Goal: Register for event/course

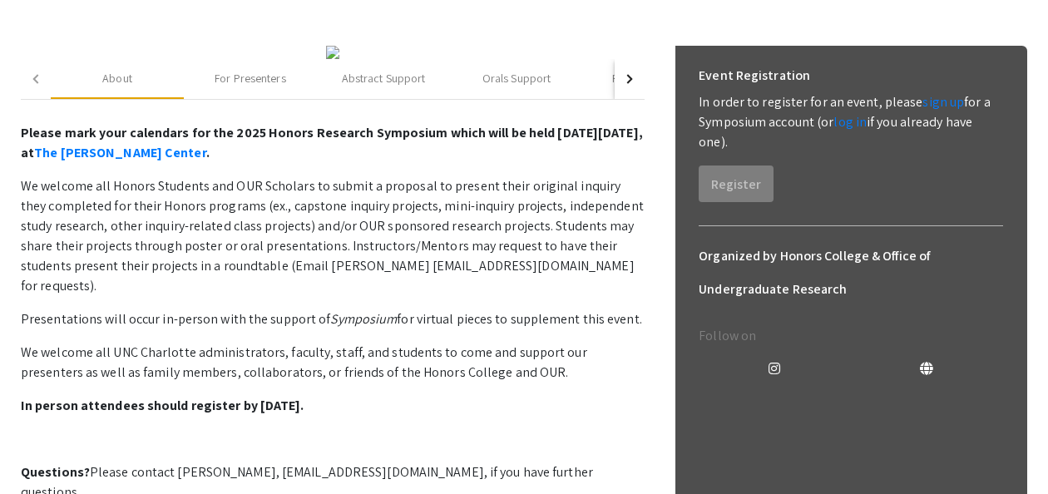
scroll to position [184, 0]
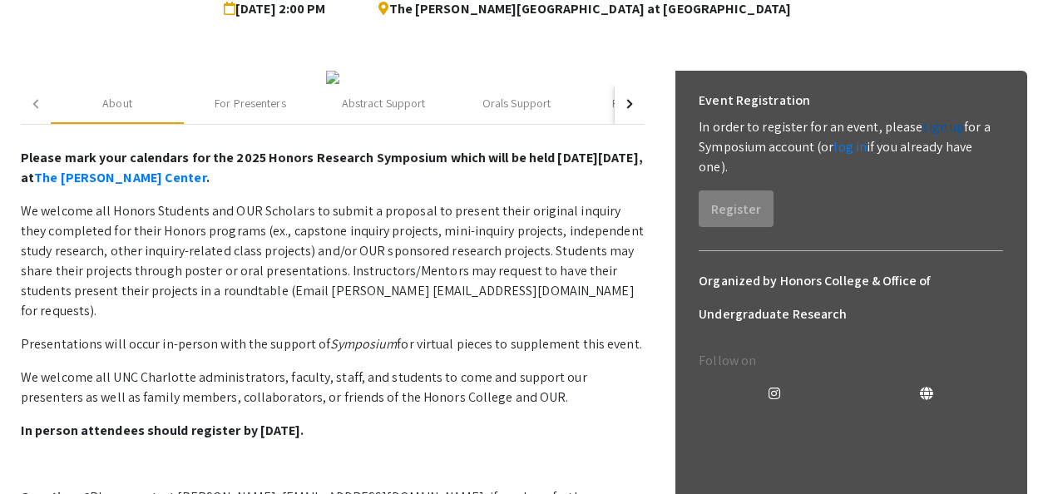
click at [922, 129] on link "sign up" at bounding box center [943, 126] width 42 height 17
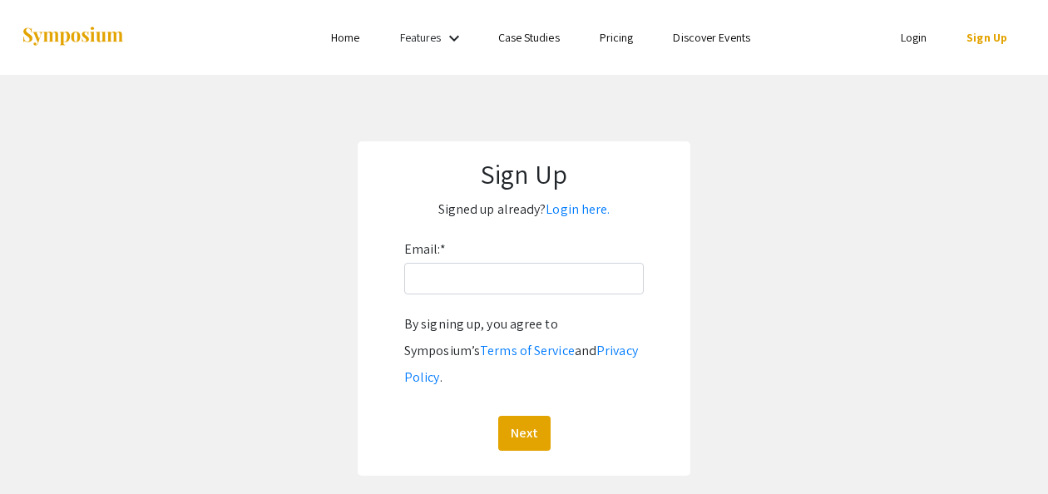
click at [441, 296] on div "Email: * By signing up, you agree to Symposium’s Terms of Service and Privacy P…" at bounding box center [523, 343] width 239 height 215
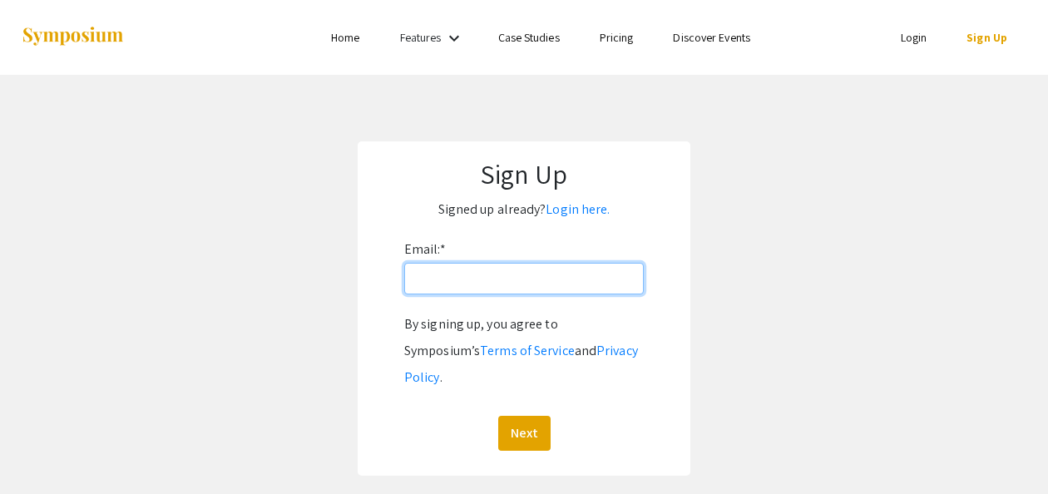
click at [465, 281] on input "Email: *" at bounding box center [523, 279] width 239 height 32
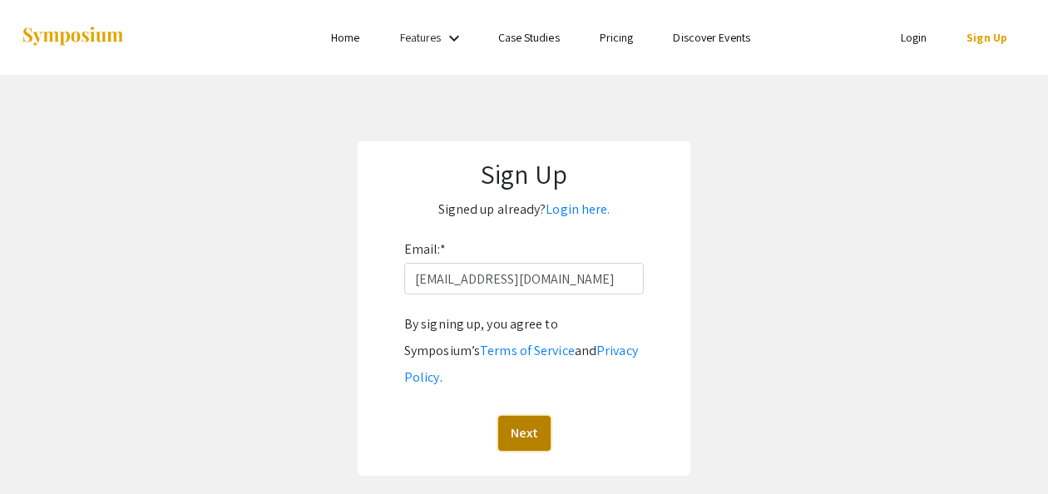
click at [543, 416] on button "Next" at bounding box center [524, 433] width 52 height 35
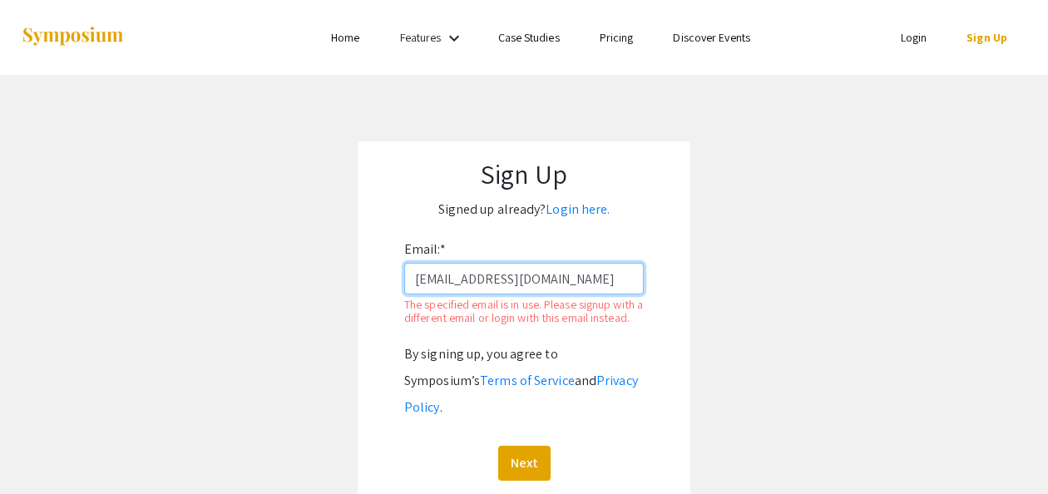
click at [563, 292] on input "[EMAIL_ADDRESS][DOMAIN_NAME]" at bounding box center [523, 279] width 239 height 32
type input "wlove10@u"
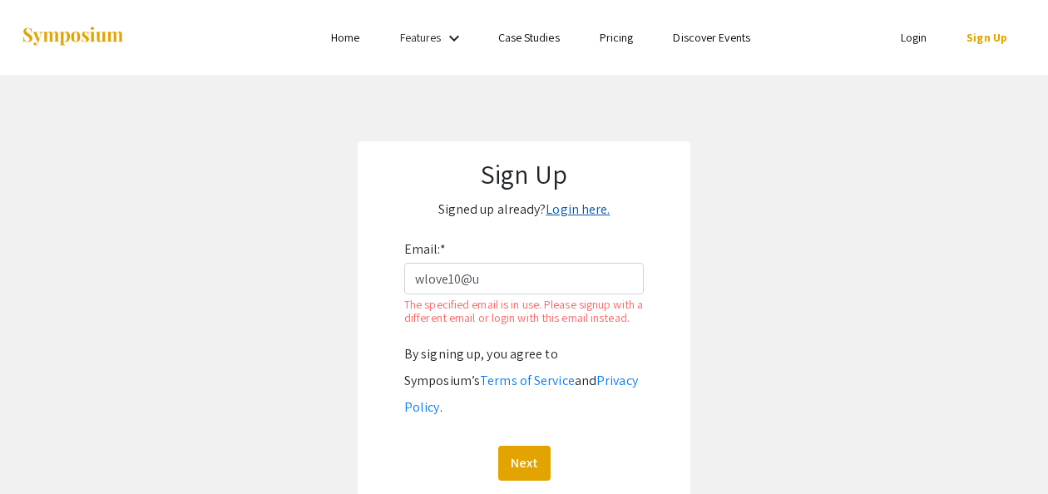
click at [581, 210] on link "Login here." at bounding box center [577, 208] width 64 height 17
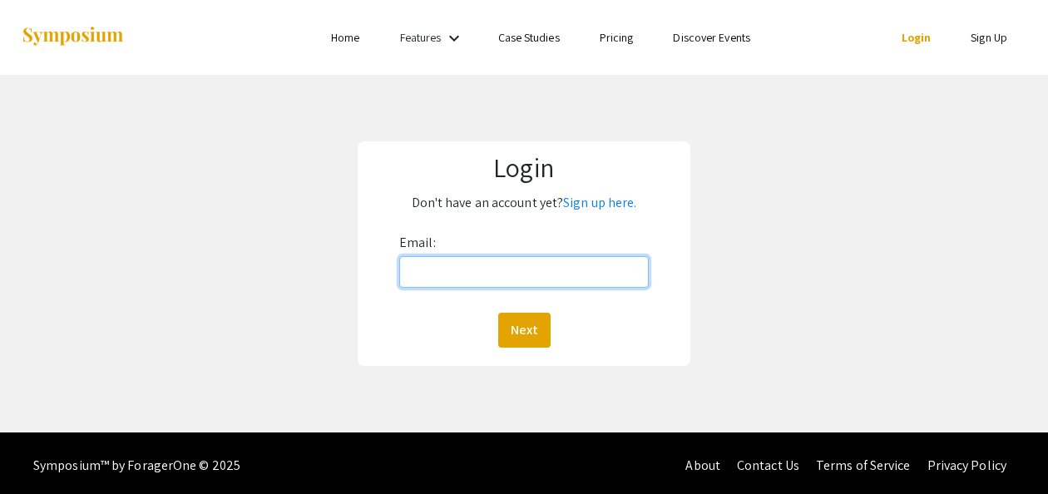
click at [471, 266] on input "Email:" at bounding box center [523, 272] width 249 height 32
type input "[EMAIL_ADDRESS][DOMAIN_NAME]"
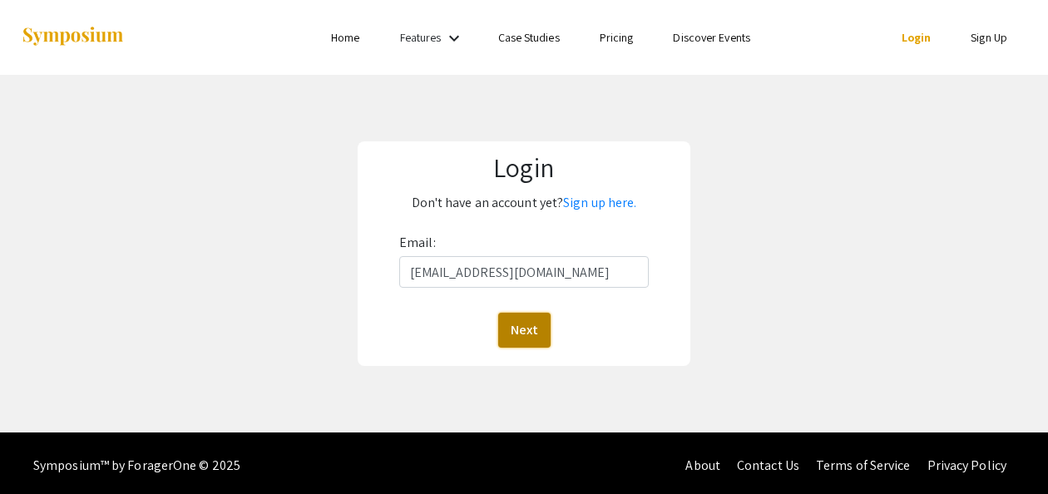
click at [533, 333] on button "Next" at bounding box center [524, 330] width 52 height 35
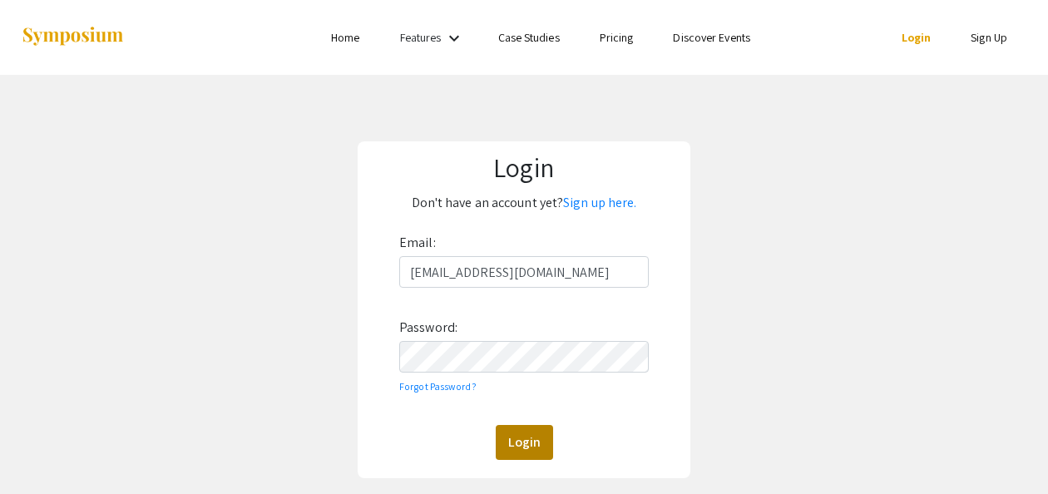
drag, startPoint x: 491, startPoint y: 445, endPoint x: 526, endPoint y: 441, distance: 35.2
click at [526, 441] on div "Login" at bounding box center [523, 442] width 249 height 35
click at [526, 441] on button "Login" at bounding box center [524, 442] width 57 height 35
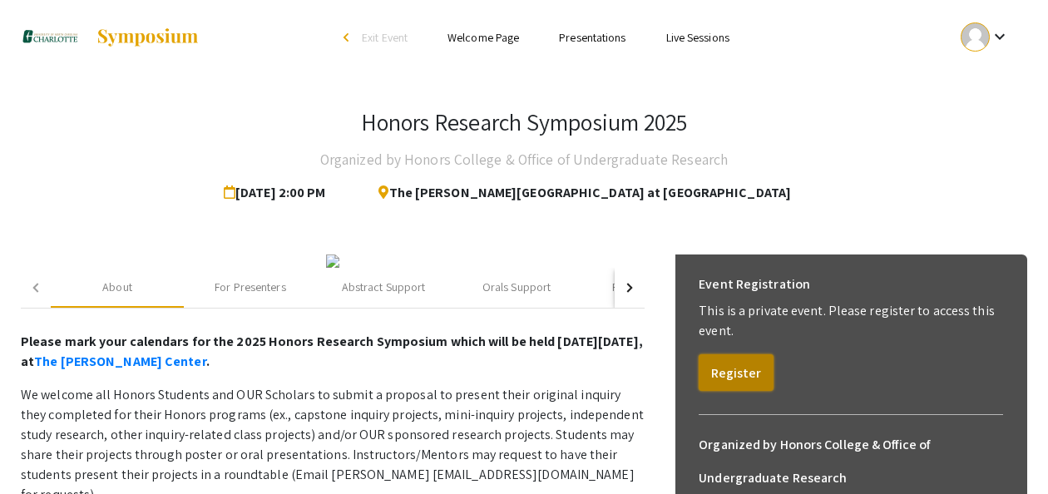
click at [754, 367] on button "Register" at bounding box center [735, 372] width 75 height 37
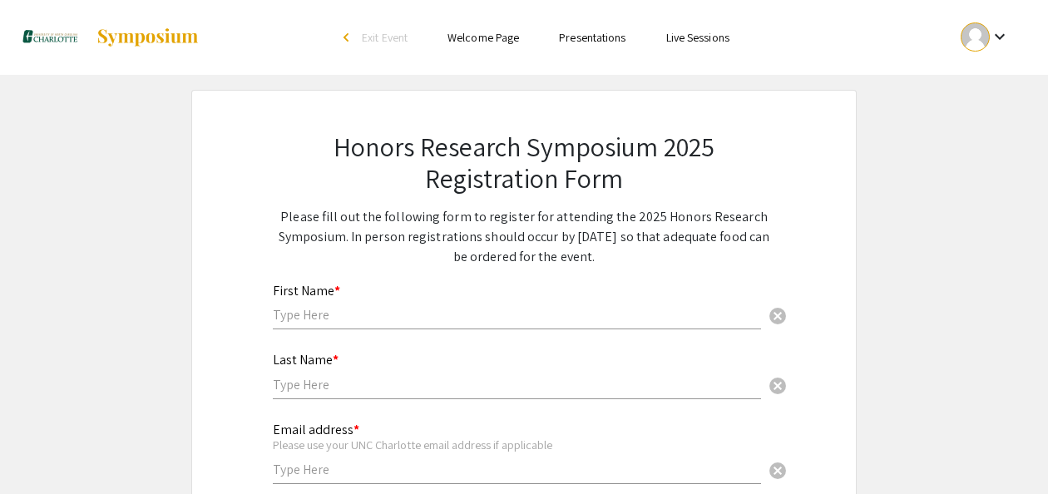
drag, startPoint x: 482, startPoint y: 336, endPoint x: 343, endPoint y: 309, distance: 142.2
click at [343, 309] on div "First Name * cancel" at bounding box center [517, 307] width 488 height 80
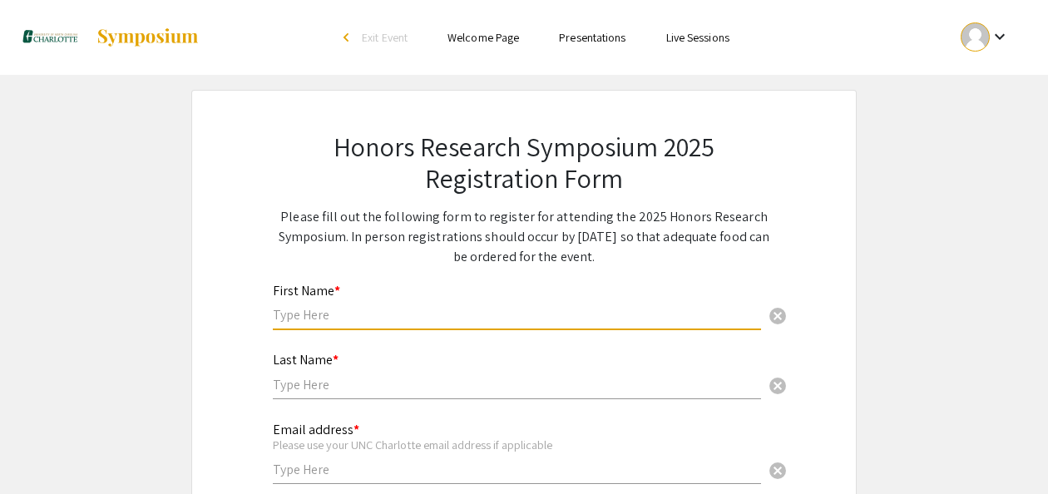
click at [343, 309] on input "text" at bounding box center [517, 314] width 488 height 17
type input "[PERSON_NAME]"
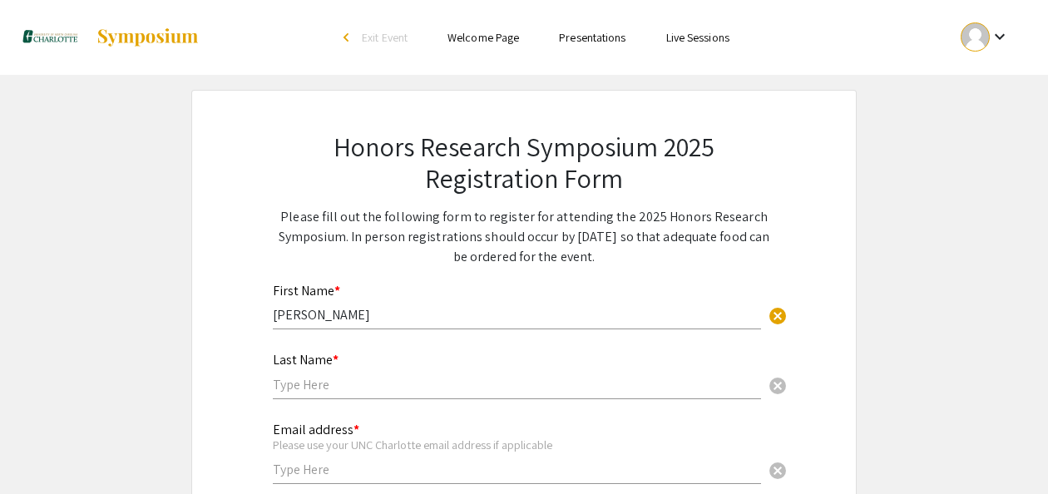
drag, startPoint x: 321, startPoint y: 372, endPoint x: 315, endPoint y: 387, distance: 16.1
click at [315, 387] on div "Last Name * cancel" at bounding box center [517, 367] width 488 height 63
click at [315, 387] on input "text" at bounding box center [517, 384] width 488 height 17
type input "Love"
click at [682, 474] on input "text" at bounding box center [517, 469] width 488 height 17
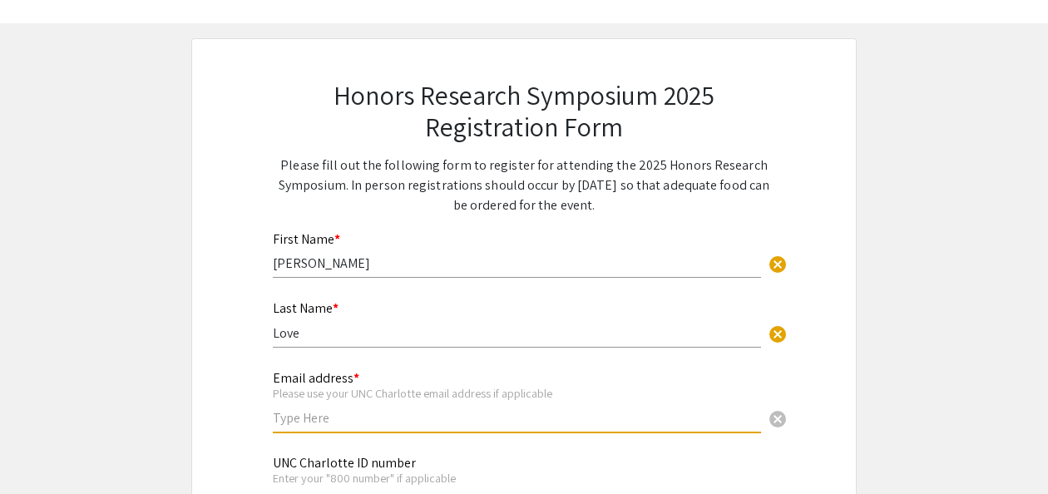
scroll to position [96, 0]
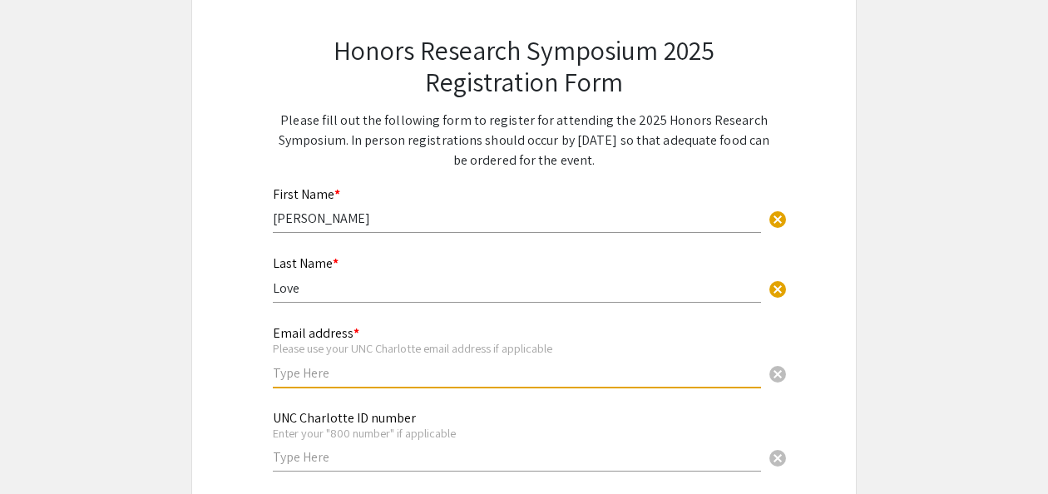
click at [417, 369] on input "text" at bounding box center [517, 372] width 488 height 17
type input "[EMAIL_ADDRESS][PERSON_NAME][DOMAIN_NAME]"
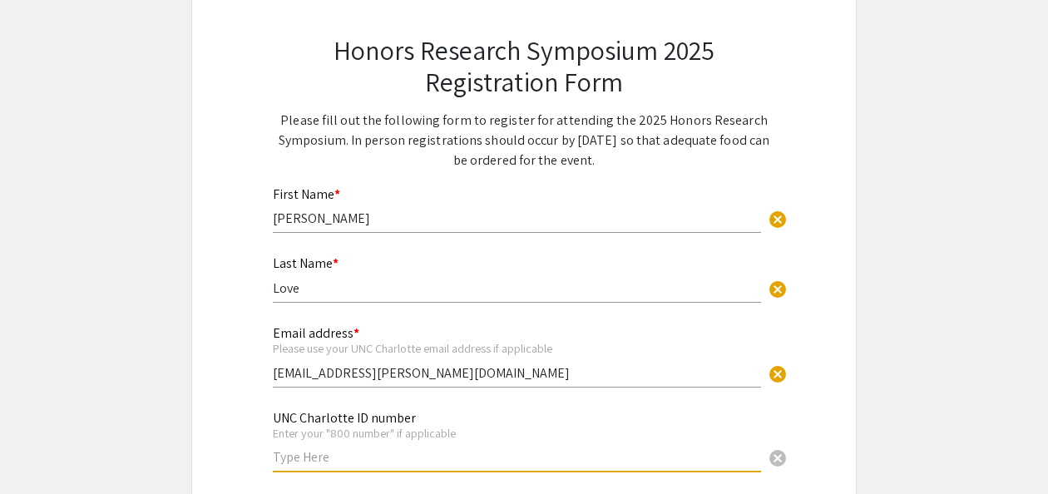
click at [339, 451] on input "text" at bounding box center [517, 456] width 488 height 17
click at [607, 452] on input "801349140" at bounding box center [517, 456] width 488 height 17
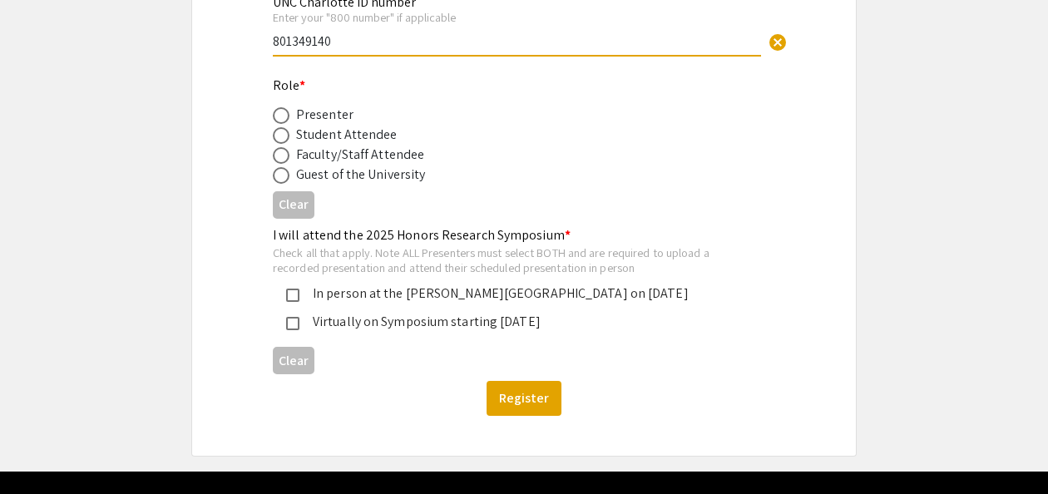
scroll to position [512, 0]
type input "801349140"
click at [326, 125] on div "Presenter" at bounding box center [324, 115] width 57 height 20
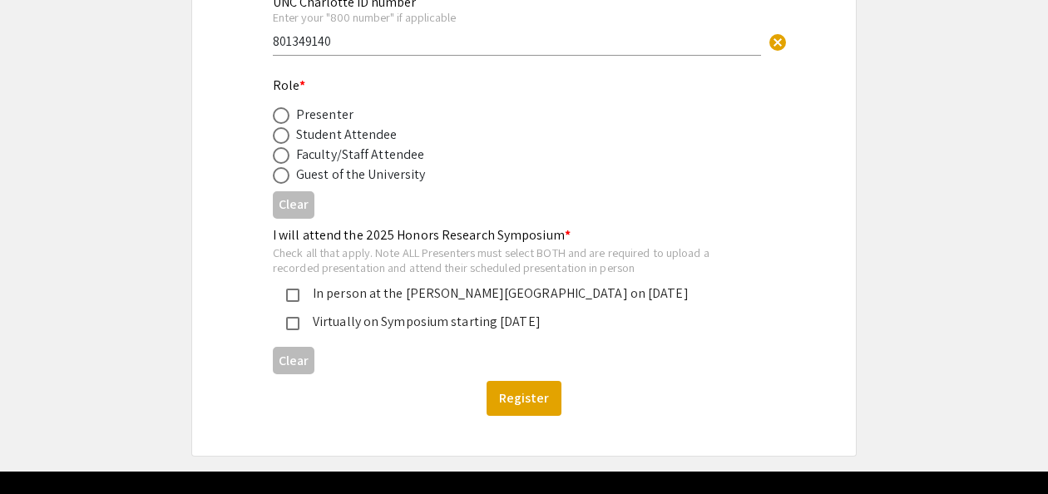
click at [331, 118] on div "Presenter" at bounding box center [324, 115] width 57 height 20
click at [311, 111] on div "Presenter" at bounding box center [324, 115] width 57 height 20
click at [291, 118] on label at bounding box center [284, 115] width 23 height 17
click at [289, 118] on input "radio" at bounding box center [281, 115] width 17 height 17
radio input "true"
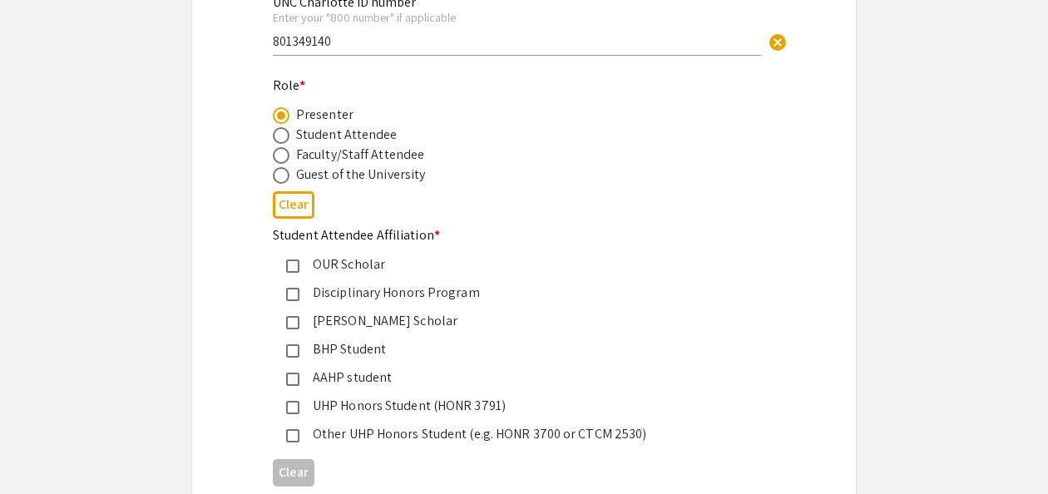
click at [313, 354] on div "BHP Student" at bounding box center [517, 349] width 436 height 20
click at [365, 441] on div "Other UHP Honors Student (e.g. HONR 3700 or CTCM 2530)" at bounding box center [517, 434] width 436 height 20
click at [331, 352] on div "BHP Student" at bounding box center [517, 349] width 436 height 20
click at [956, 367] on app-registration-form-submission "Honors Research Symposium 2025 Registration Form Please fill out the following …" at bounding box center [524, 151] width 1048 height 1147
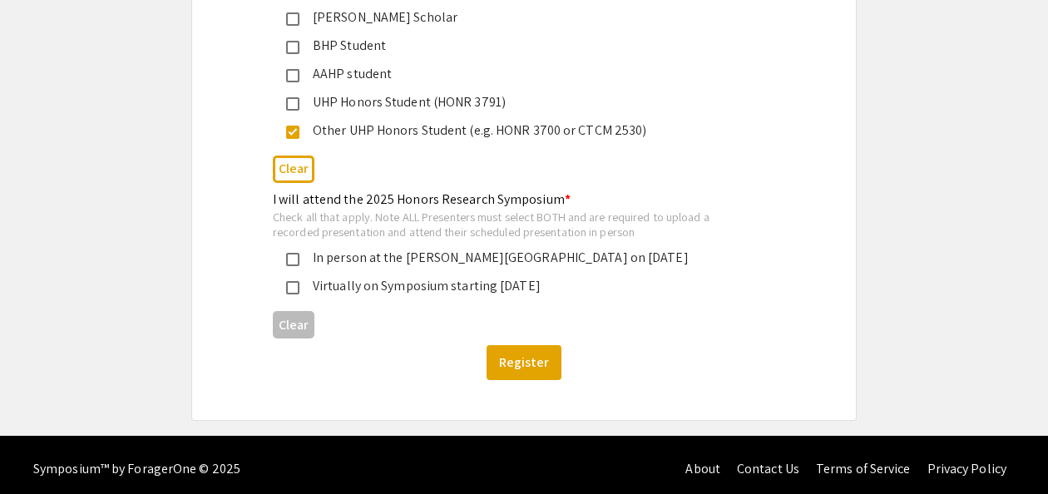
scroll to position [823, 0]
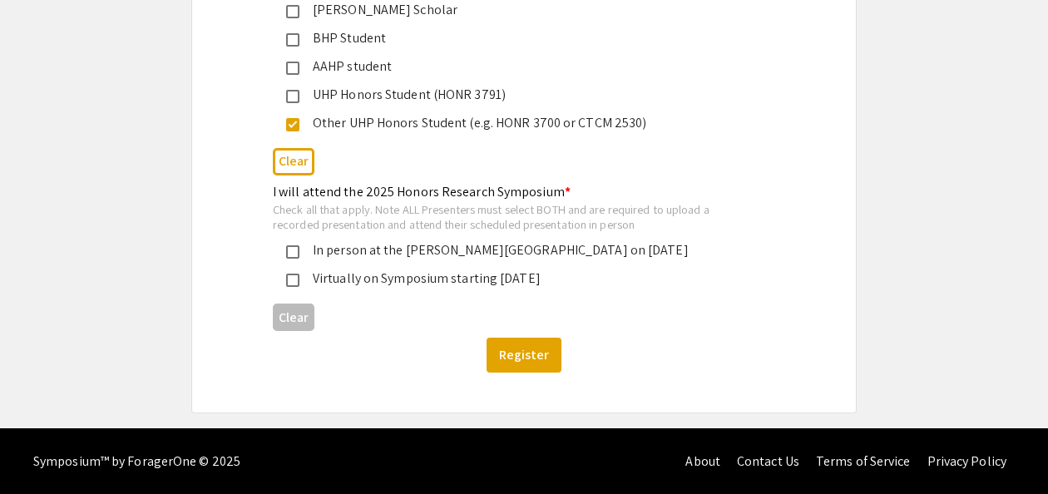
click at [491, 249] on div "In person at the [PERSON_NAME][GEOGRAPHIC_DATA] on [DATE]" at bounding box center [517, 250] width 436 height 20
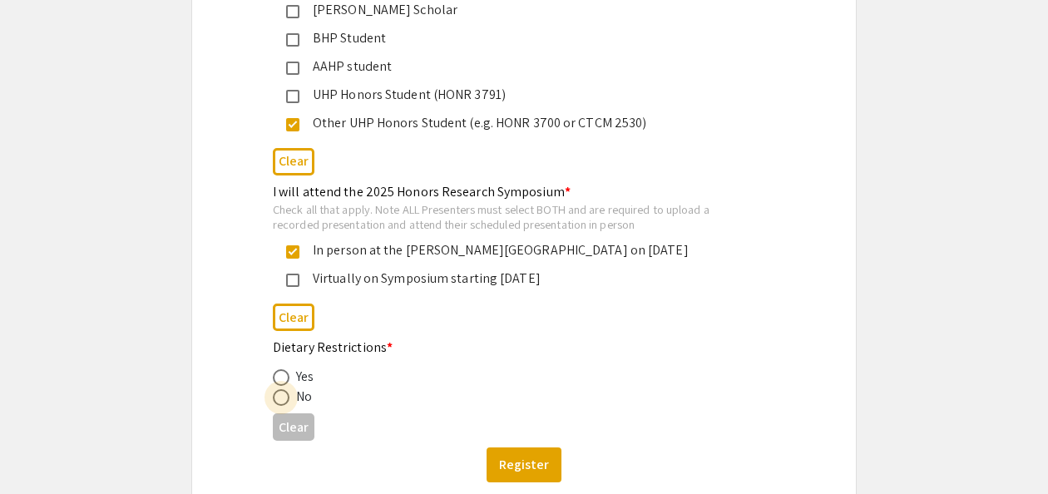
click at [291, 401] on label at bounding box center [284, 397] width 23 height 17
click at [289, 401] on input "radio" at bounding box center [281, 397] width 17 height 17
radio input "true"
click at [548, 466] on button "Register" at bounding box center [523, 464] width 75 height 35
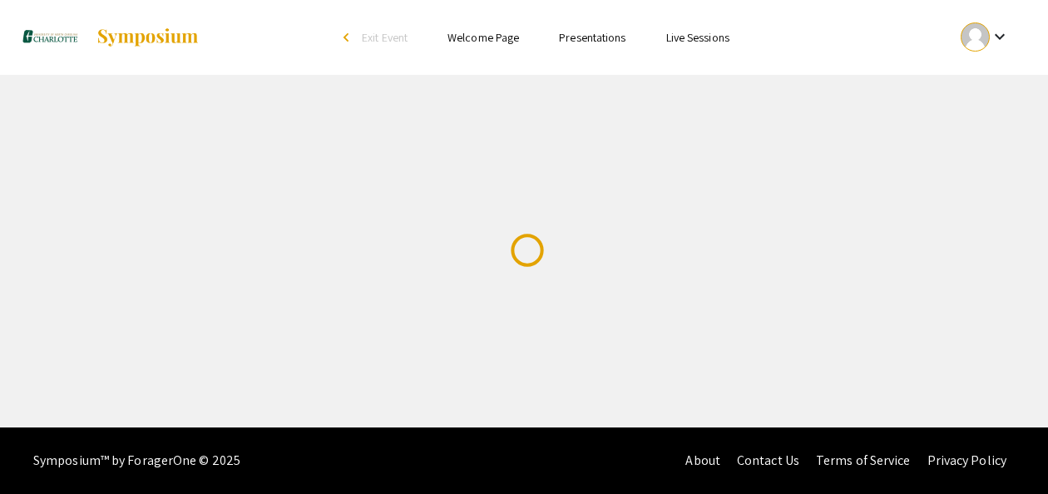
scroll to position [0, 0]
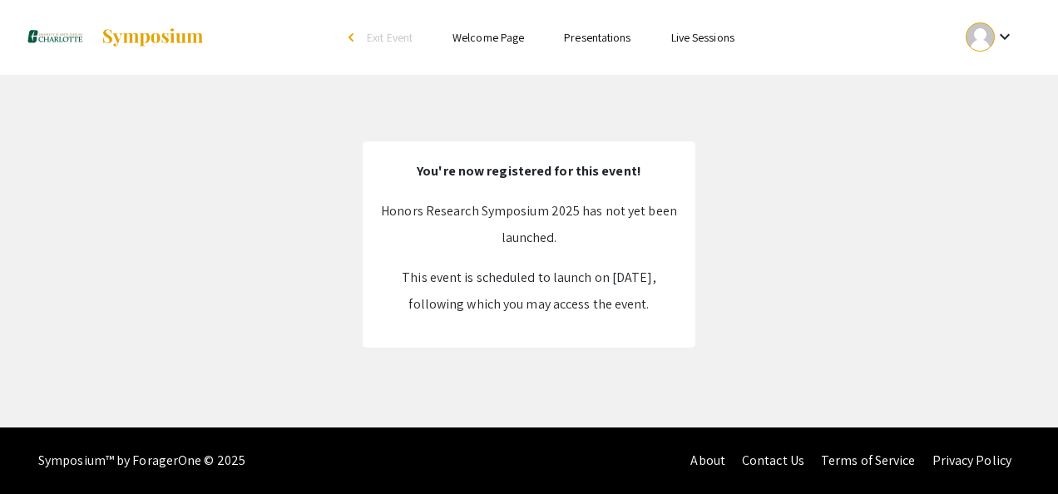
click at [548, 466] on div "Symposium™ by ForagerOne © 2025 About Contact Us Terms of Service Privacy Policy" at bounding box center [529, 460] width 1058 height 67
click at [482, 42] on link "Welcome Page" at bounding box center [488, 37] width 72 height 15
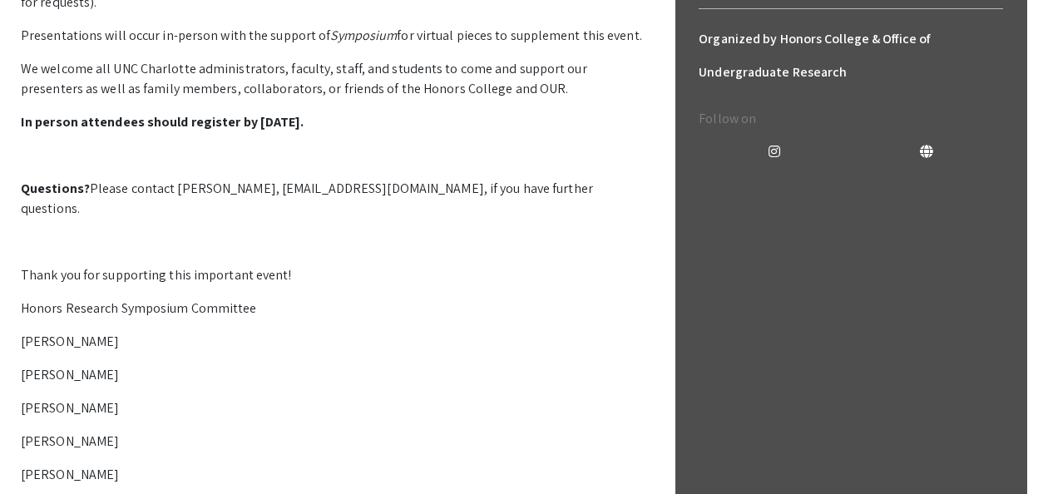
scroll to position [494, 0]
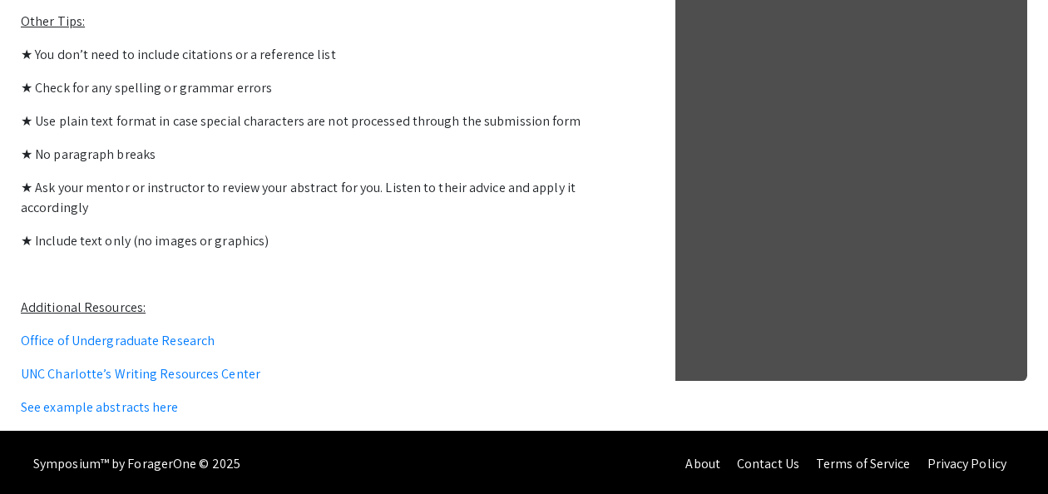
scroll to position [1046, 0]
